Goal: Task Accomplishment & Management: Manage account settings

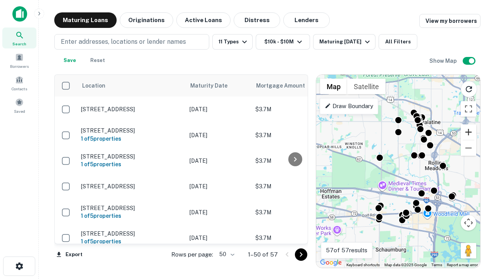
click at [469, 132] on button "Zoom in" at bounding box center [469, 132] width 16 height 16
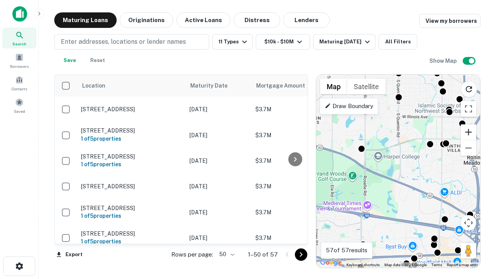
click at [469, 132] on button "Zoom in" at bounding box center [469, 132] width 16 height 16
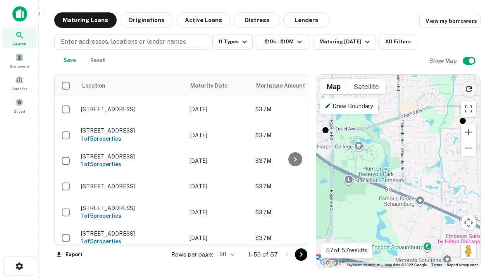
click at [469, 88] on icon "Reload search area" at bounding box center [468, 89] width 9 height 9
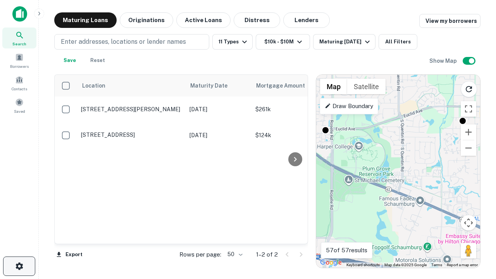
click at [19, 266] on icon "button" at bounding box center [19, 266] width 9 height 9
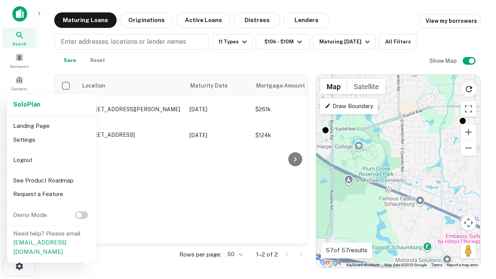
click at [51, 160] on li "Logout" at bounding box center [51, 160] width 83 height 14
